Goal: Answer question/provide support

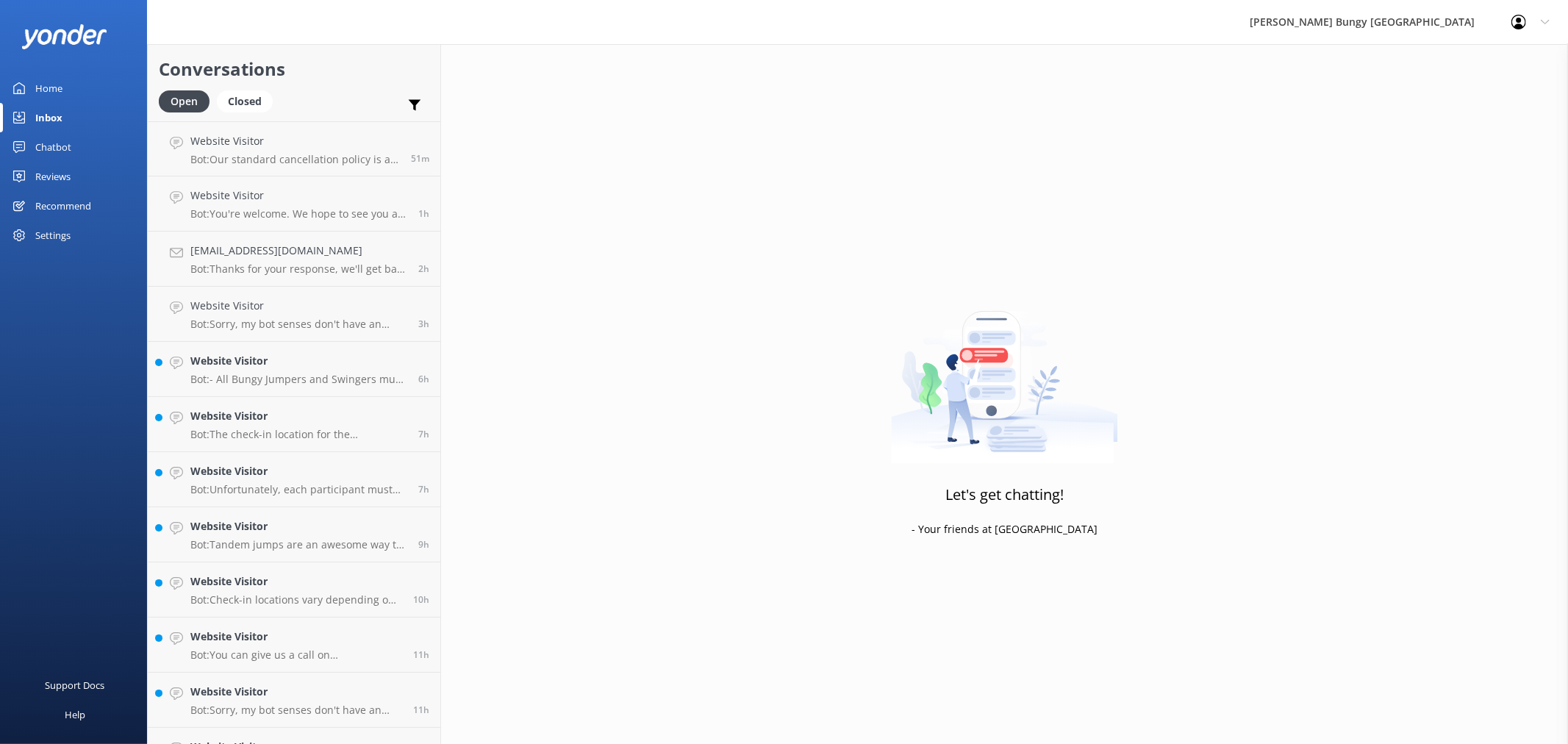
click at [1361, 232] on div "Let's get chatting! - Your friends at [GEOGRAPHIC_DATA]" at bounding box center [1004, 416] width 1127 height 744
click at [1483, 290] on div "Let's get chatting! - Your friends at [GEOGRAPHIC_DATA]" at bounding box center [1004, 416] width 1127 height 744
click at [311, 166] on link "Website Visitor Bot: Kia ora! How can I help you [DATE]? now" at bounding box center [295, 149] width 293 height 56
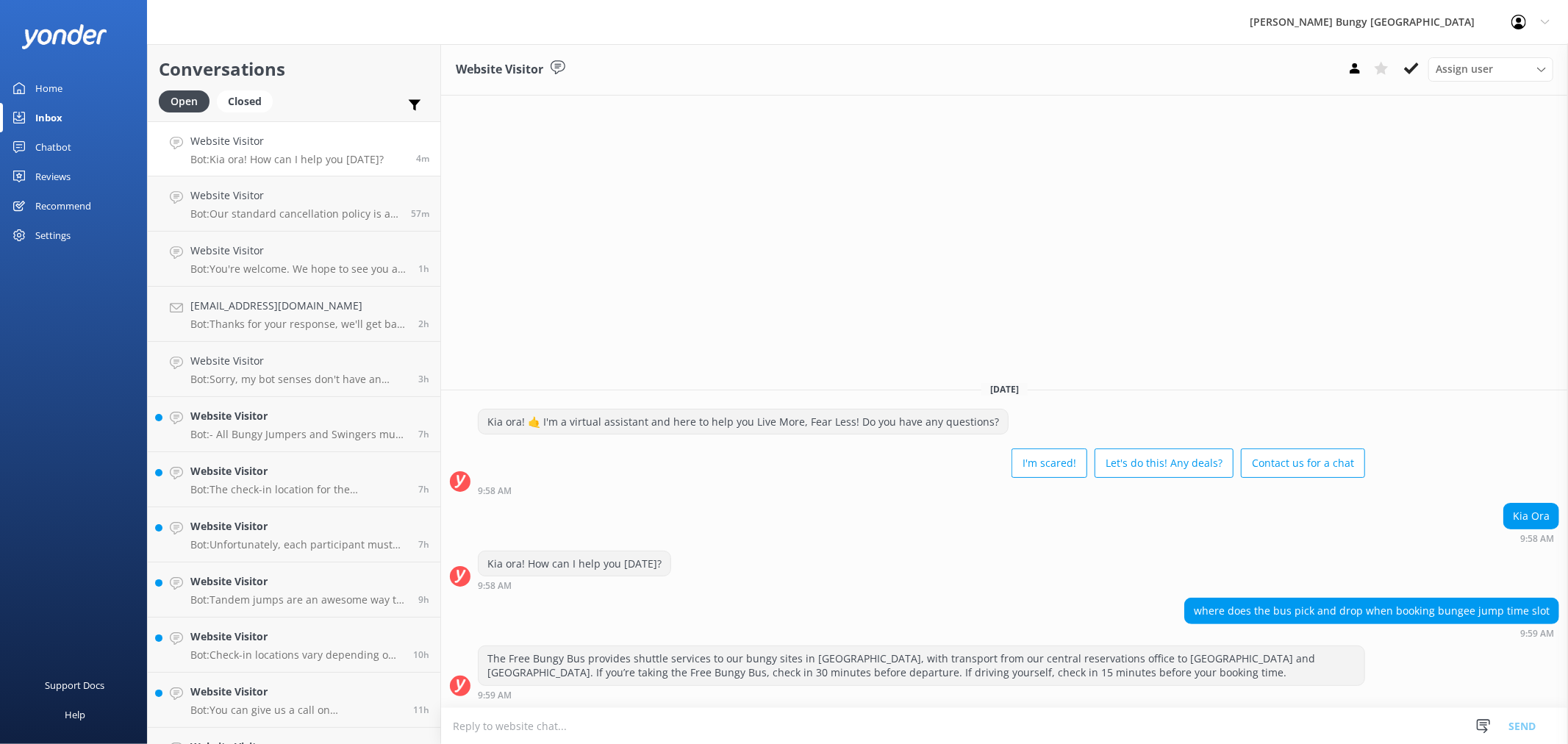
click at [1459, 130] on div "Website Visitor Assign user [PERSON_NAME] [PERSON_NAME] Tech Admin [PERSON_NAME…" at bounding box center [1004, 394] width 1127 height 700
